Goal: Check status: Check status

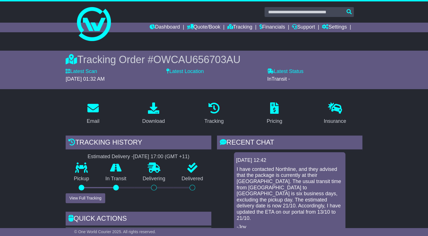
scroll to position [28, 0]
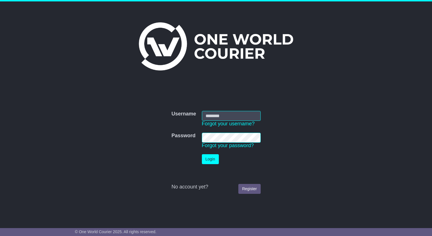
type input "**********"
drag, startPoint x: 0, startPoint y: 0, endPoint x: 206, endPoint y: 159, distance: 260.3
click at [206, 159] on button "Login" at bounding box center [210, 159] width 17 height 10
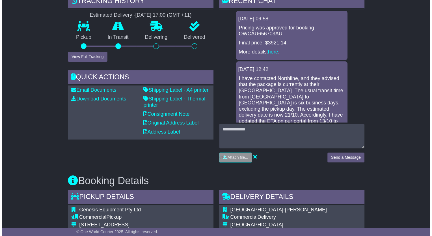
scroll to position [57, 0]
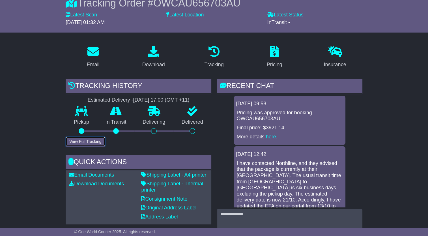
click at [93, 142] on button "View Full Tracking" at bounding box center [85, 142] width 39 height 10
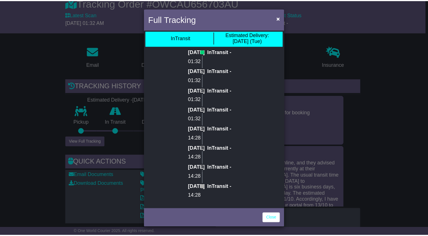
scroll to position [0, 0]
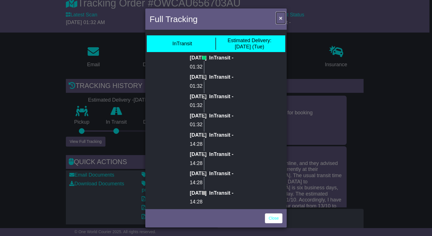
click at [280, 16] on span "×" at bounding box center [280, 18] width 3 height 7
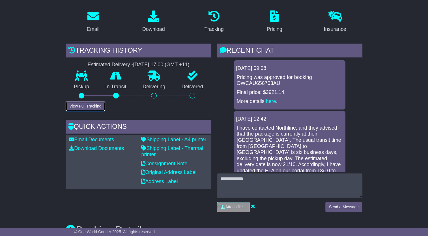
scroll to position [57, 0]
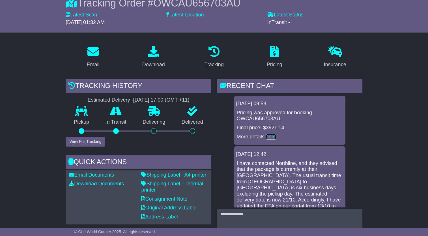
click at [272, 137] on link "here" at bounding box center [271, 137] width 10 height 6
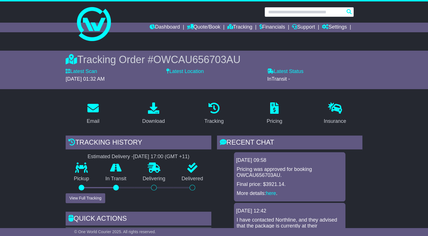
click at [277, 12] on input "text" at bounding box center [308, 12] width 89 height 10
paste input "*********"
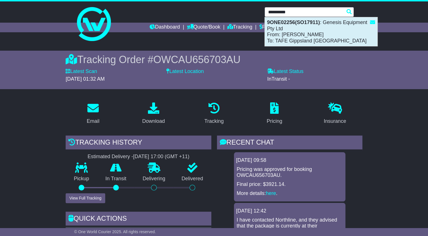
click at [310, 36] on div "9ONE02256(SO17911) : Genesis Equipment Pty Ltd From: Jimmy Olive To: TAFE Gipps…" at bounding box center [321, 31] width 113 height 29
type input "*********"
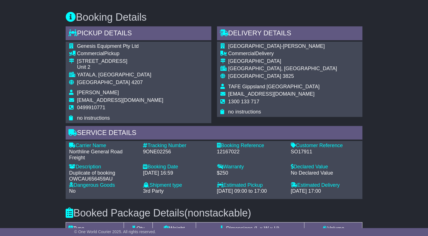
scroll to position [283, 0]
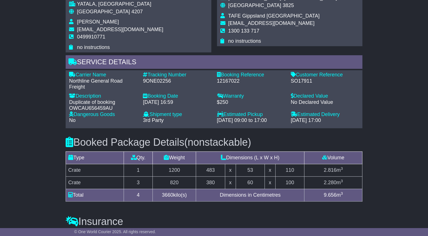
scroll to position [396, 0]
